Goal: Information Seeking & Learning: Learn about a topic

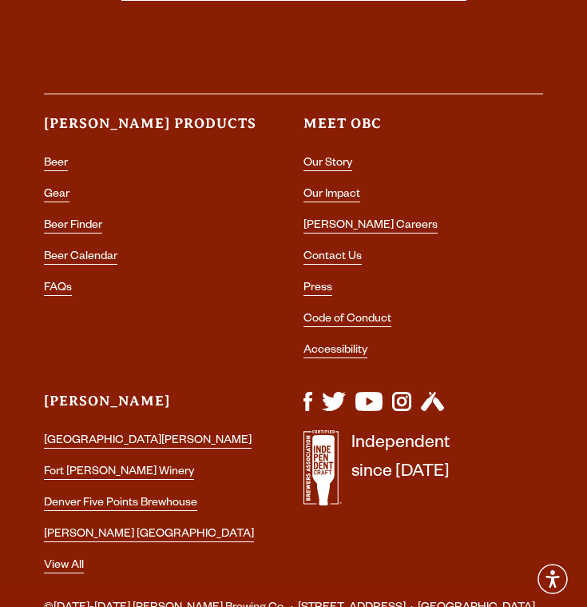
scroll to position [7234, 0]
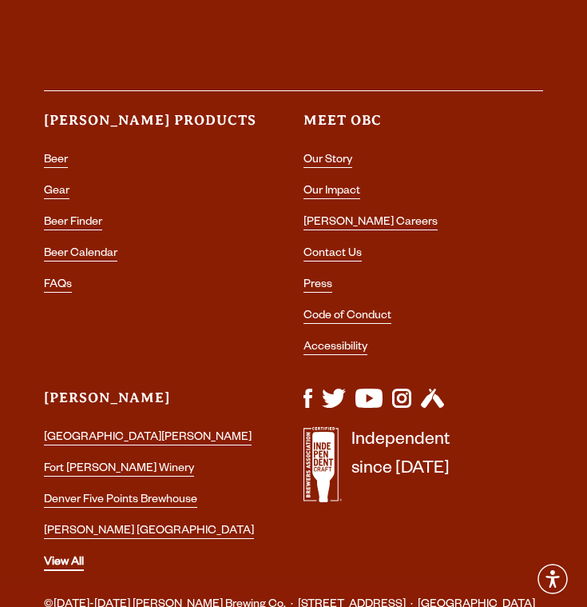
click at [77, 556] on link "View All" at bounding box center [64, 563] width 40 height 14
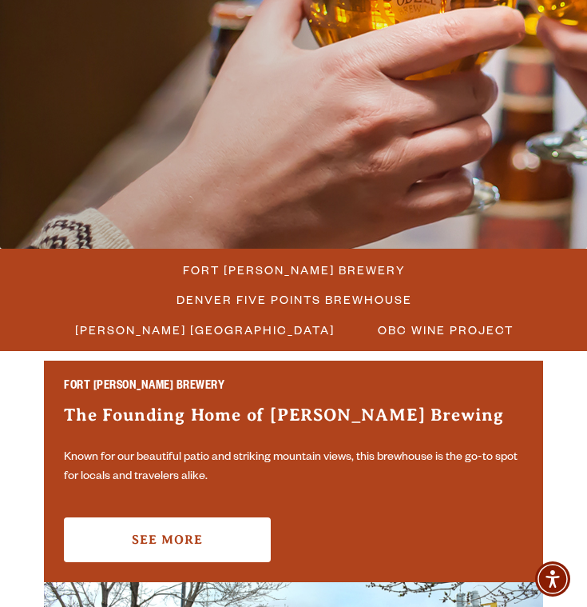
scroll to position [268, 0]
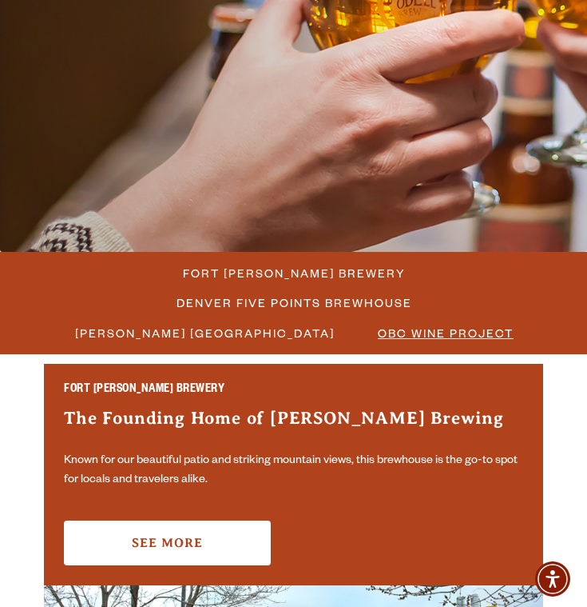
click at [436, 321] on span "OBC Wine Project" at bounding box center [446, 332] width 136 height 23
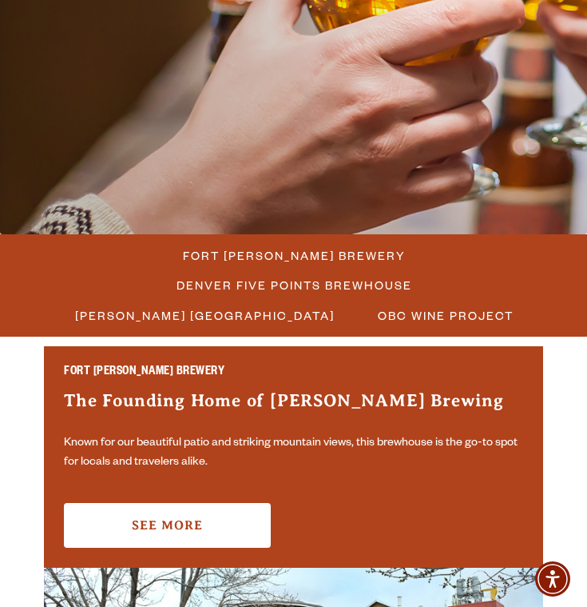
scroll to position [287, 0]
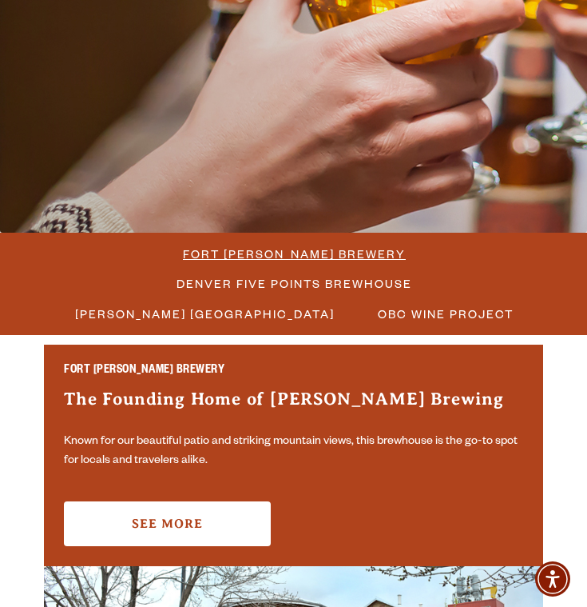
click at [184, 251] on span "Fort Collins Brewery" at bounding box center [294, 253] width 223 height 23
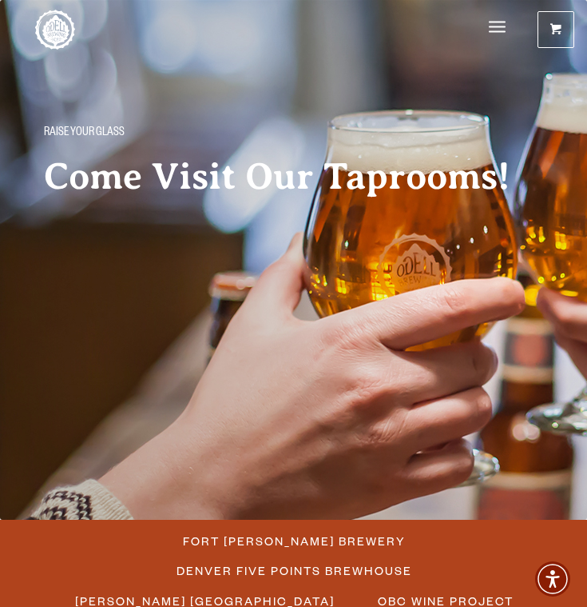
scroll to position [0, 0]
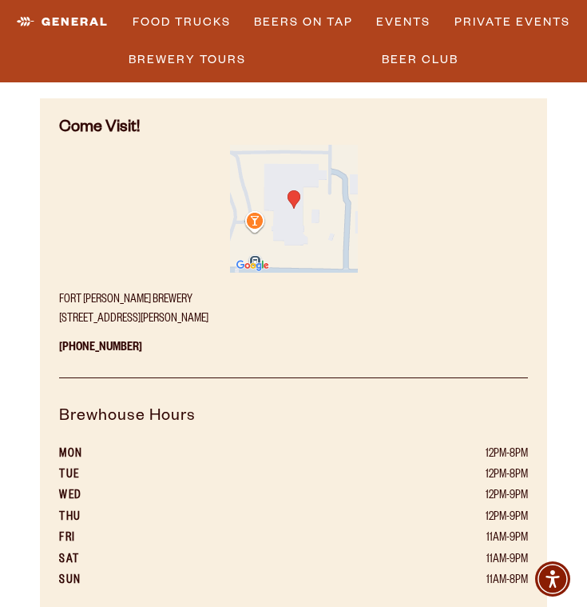
scroll to position [1202, 0]
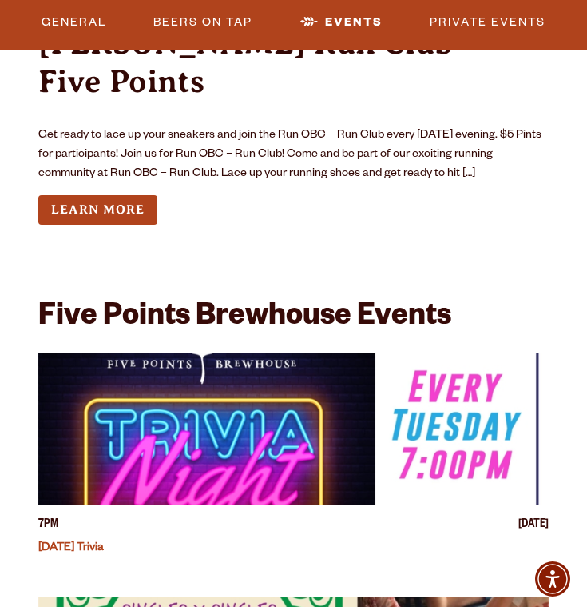
scroll to position [5691, 0]
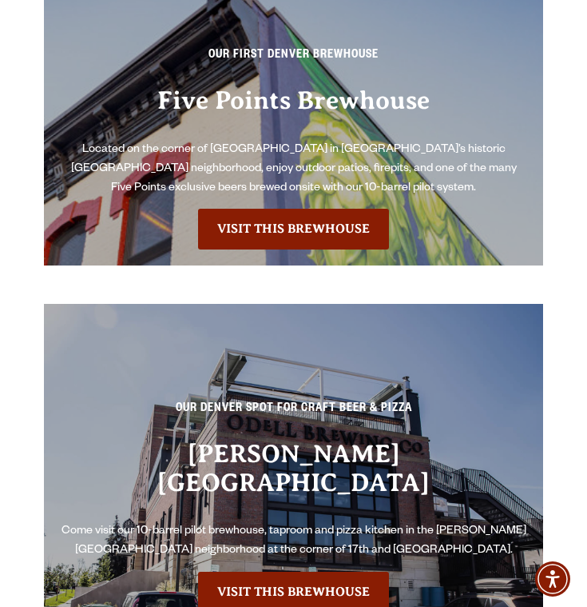
scroll to position [5232, 0]
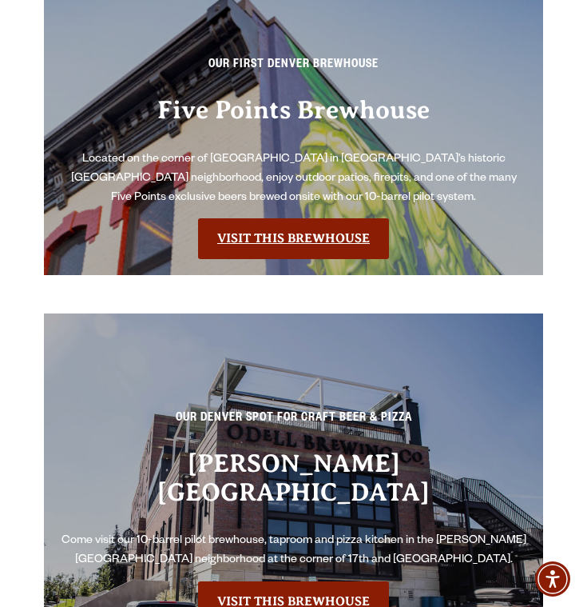
click at [305, 229] on link "Visit this Brewhouse" at bounding box center [293, 238] width 191 height 40
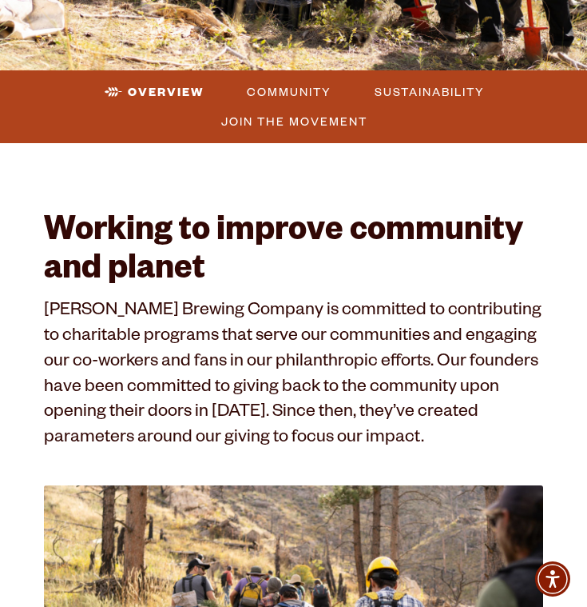
scroll to position [325, 0]
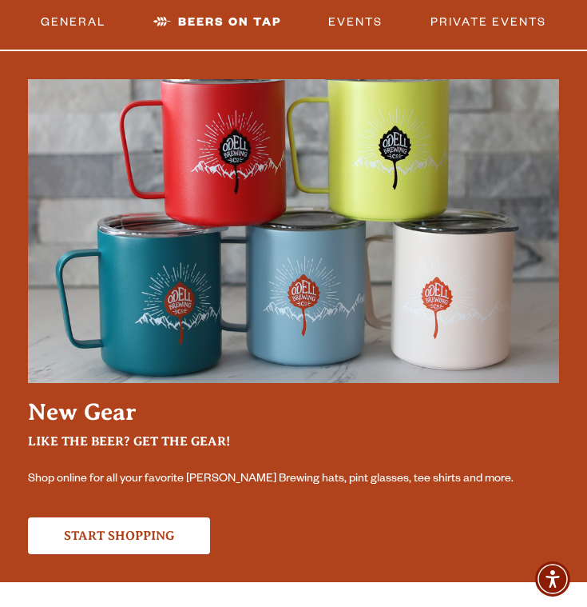
scroll to position [4665, 0]
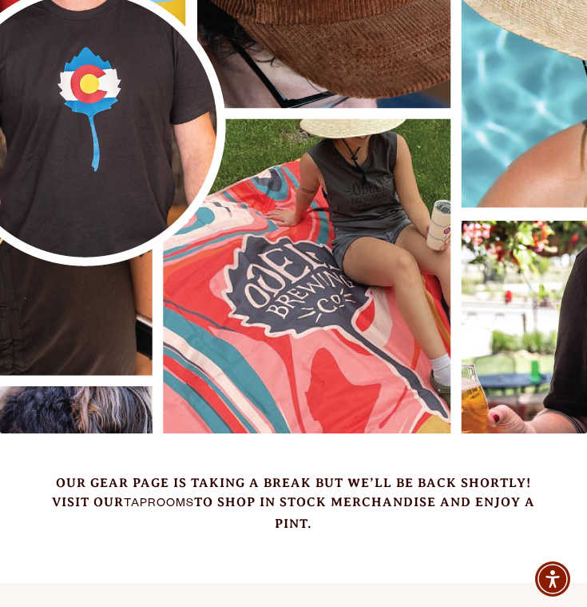
scroll to position [87, 0]
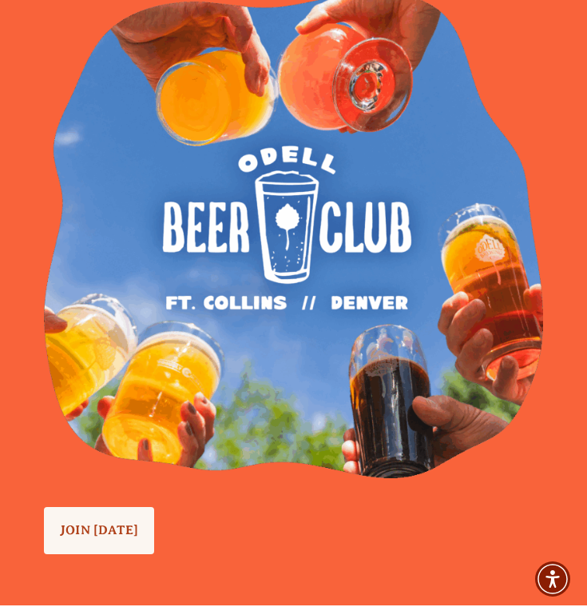
scroll to position [1670, 0]
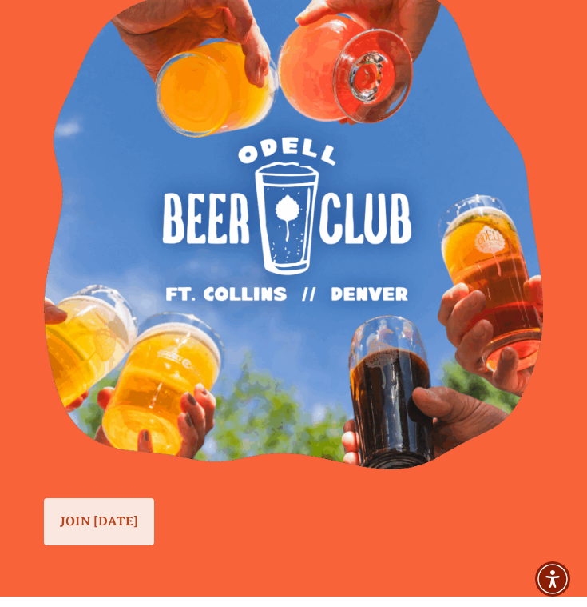
click at [91, 507] on link "JOIN TODAY" at bounding box center [99, 521] width 110 height 47
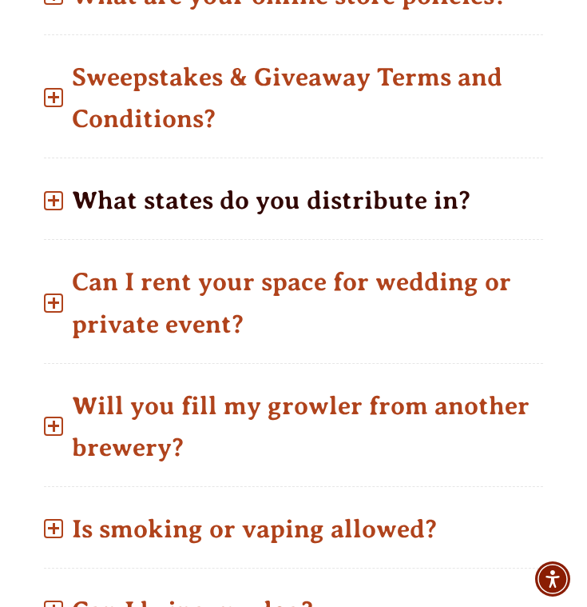
scroll to position [1338, 0]
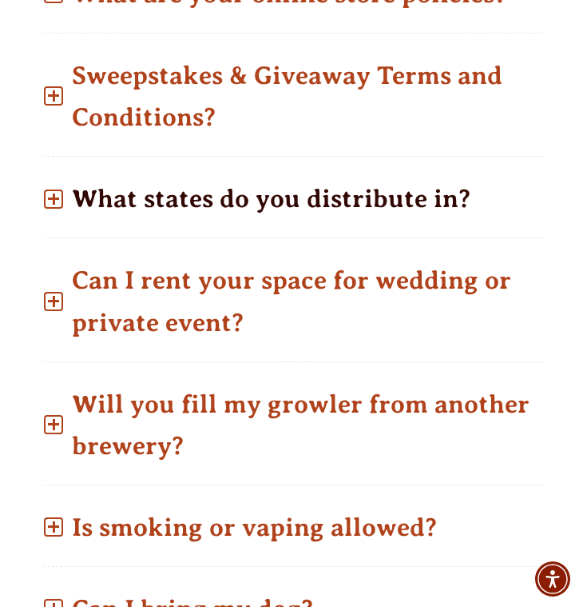
click at [60, 205] on span at bounding box center [53, 198] width 19 height 19
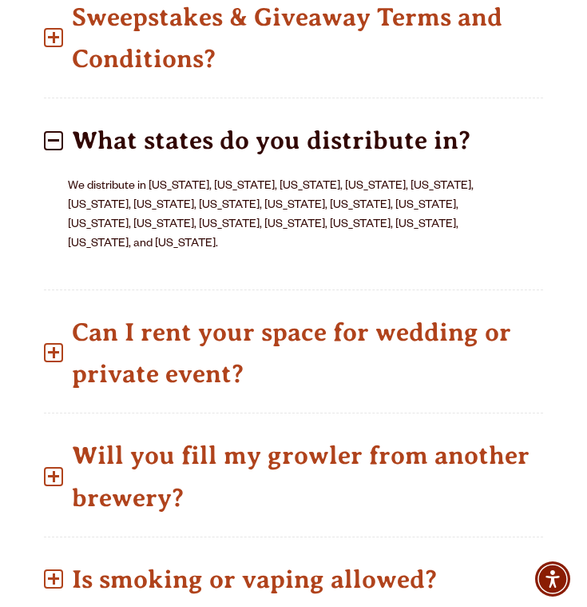
scroll to position [1400, 0]
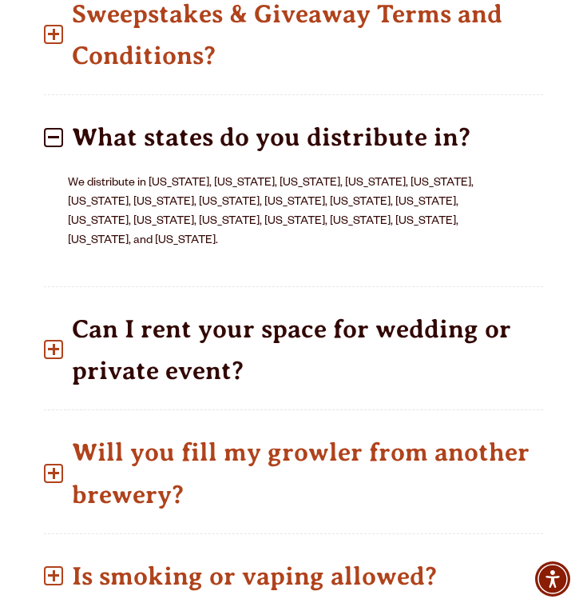
click at [54, 348] on span at bounding box center [53, 349] width 11 height 2
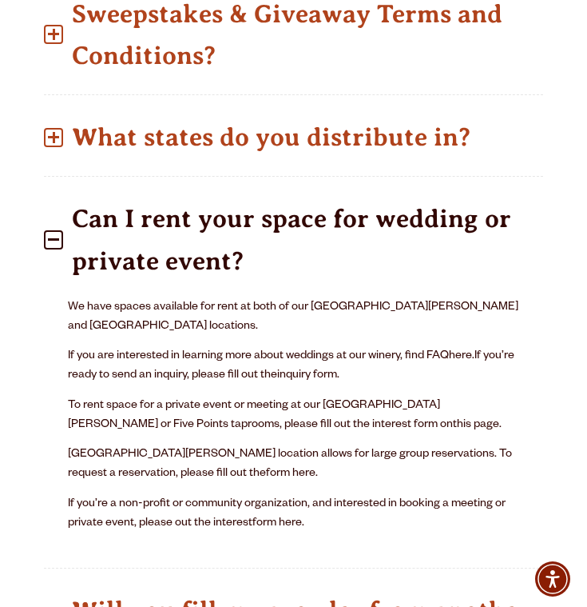
click at [58, 238] on span at bounding box center [53, 239] width 11 height 2
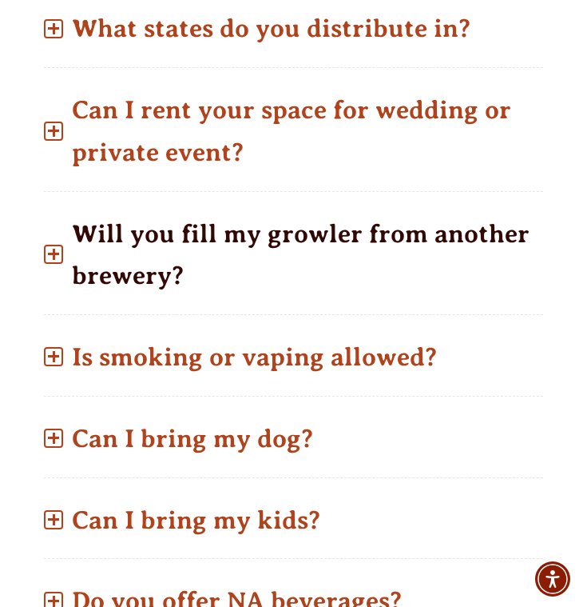
scroll to position [1509, 0]
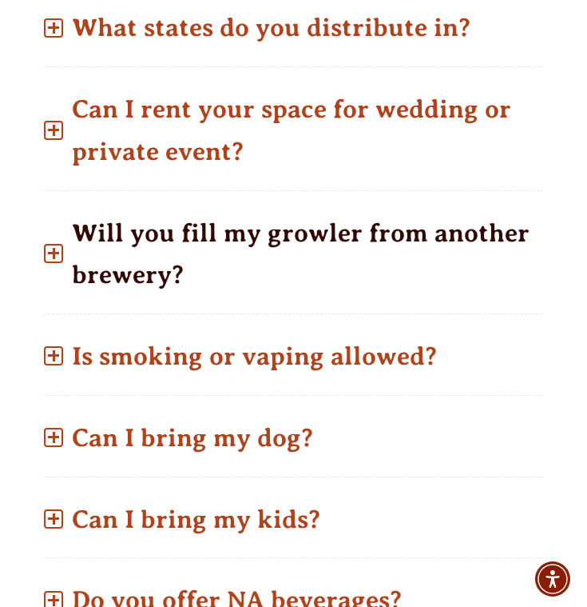
click at [114, 238] on p "Will you fill my growler from another brewery?" at bounding box center [294, 254] width 500 height 99
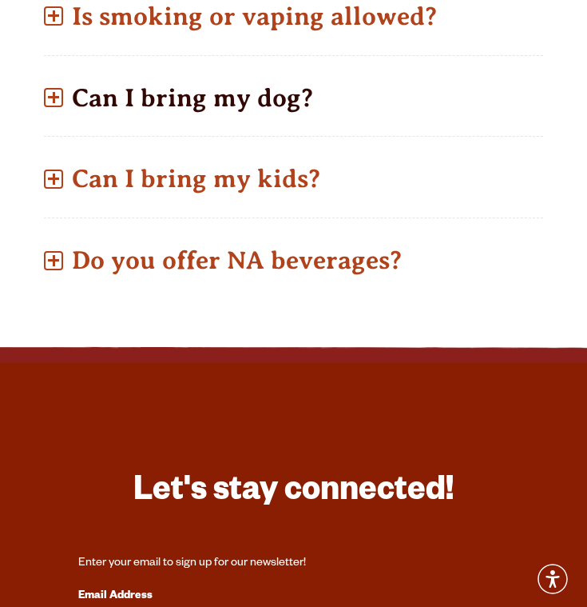
click at [155, 70] on p "Can I bring my dog?" at bounding box center [294, 98] width 500 height 57
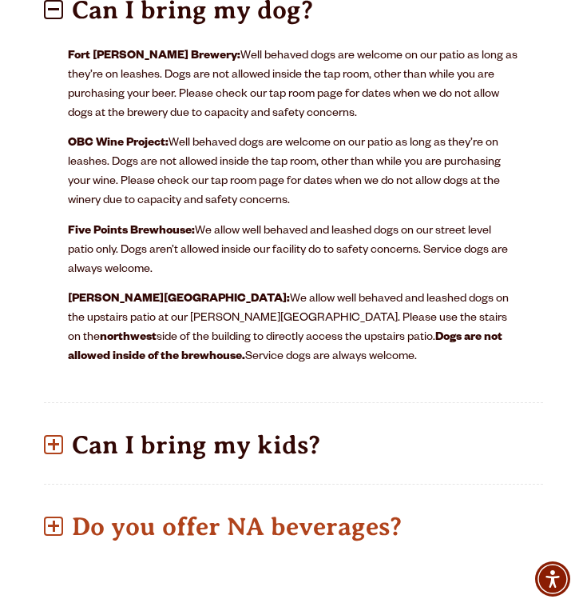
scroll to position [1939, 0]
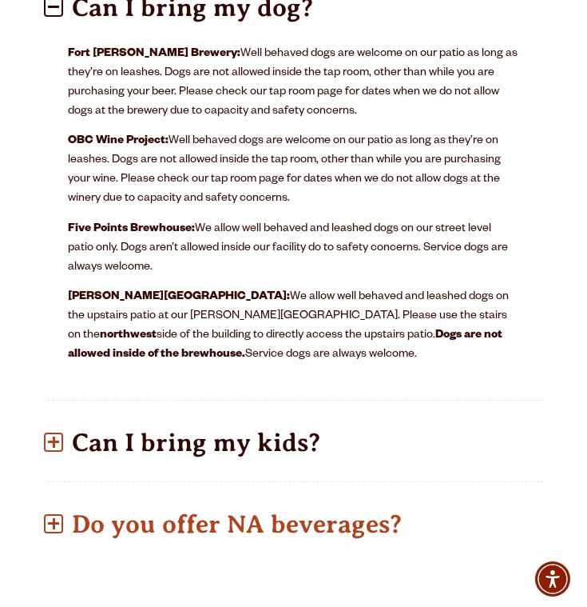
click at [145, 457] on p "Can I bring my kids?" at bounding box center [294, 442] width 500 height 57
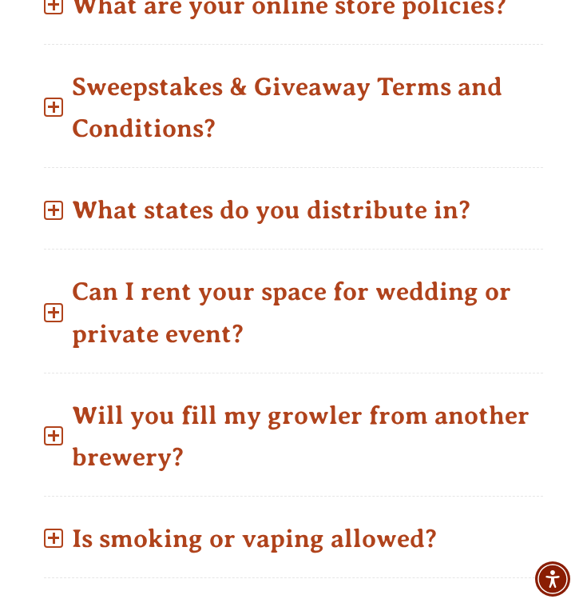
scroll to position [1348, 0]
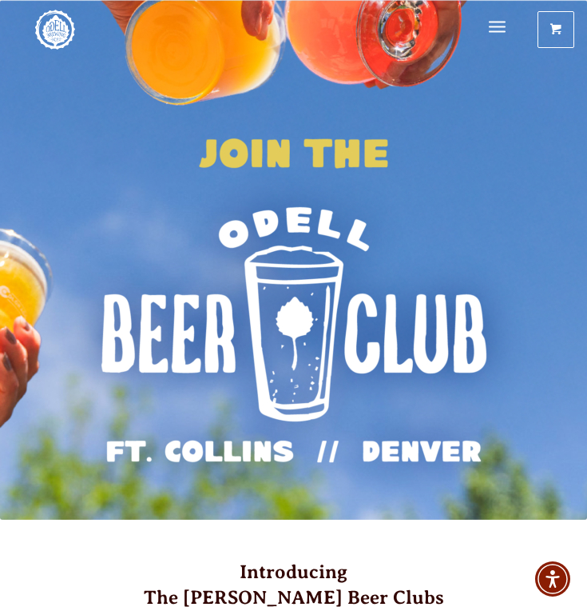
click at [485, 29] on div "Beer Taprooms Gear Winery Our Story Impact Beer Finder Menu Menu" at bounding box center [498, 32] width 41 height 64
click at [502, 28] on span "Menu" at bounding box center [497, 27] width 17 height 2
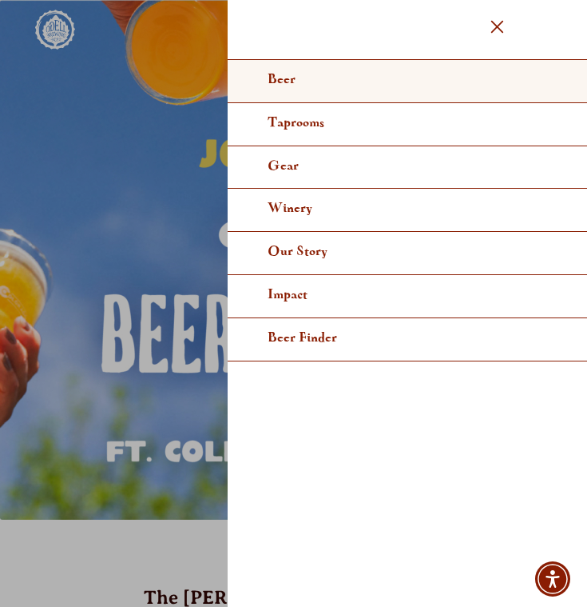
click at [291, 79] on span "Beer" at bounding box center [282, 80] width 28 height 12
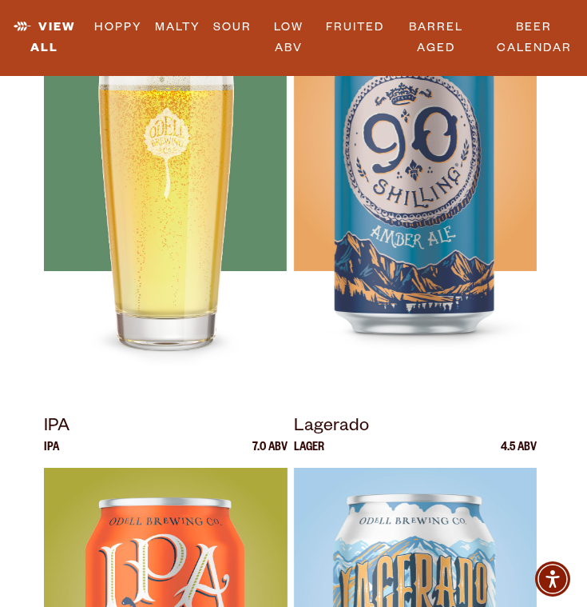
scroll to position [898, 0]
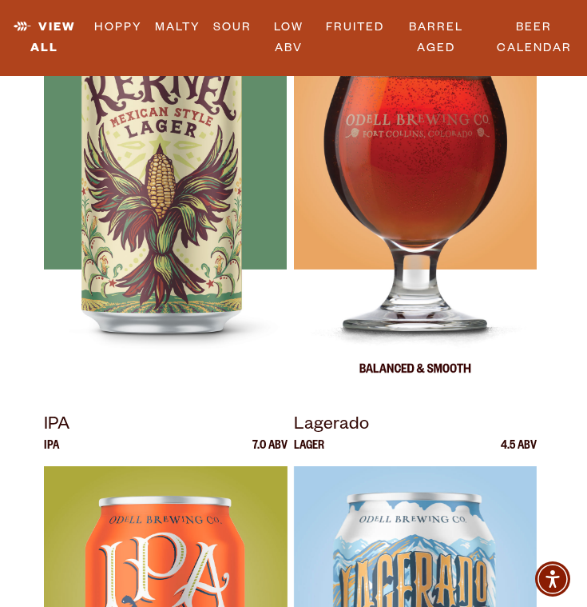
click at [417, 200] on div at bounding box center [415, 194] width 243 height 400
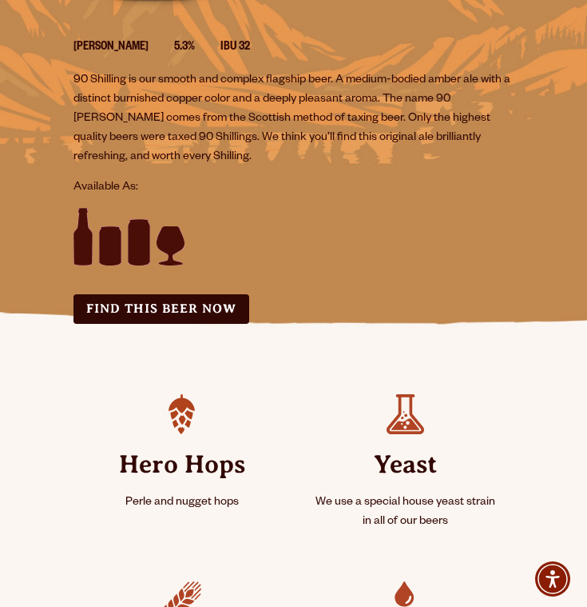
scroll to position [376, 0]
